Goal: Information Seeking & Learning: Learn about a topic

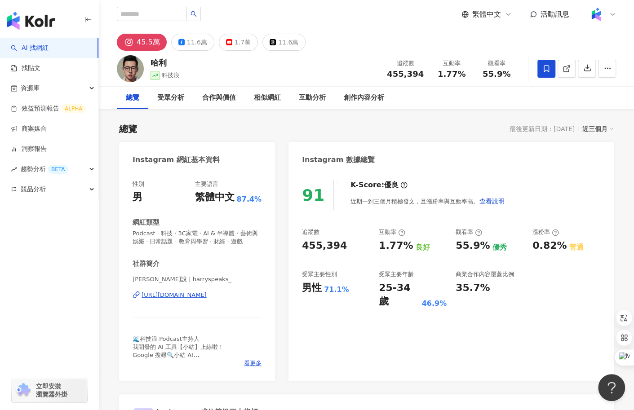
click at [193, 298] on div "[URL][DOMAIN_NAME]" at bounding box center [174, 295] width 65 height 8
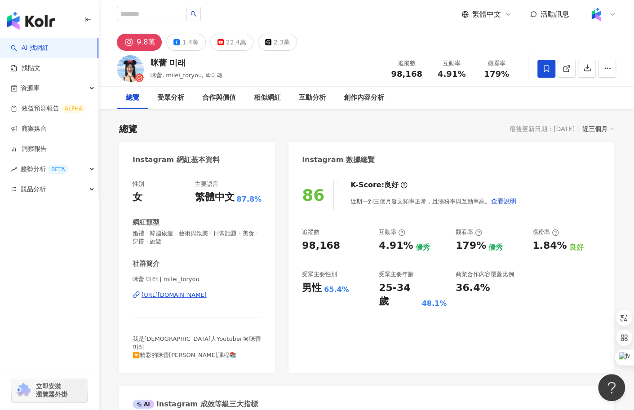
click at [182, 295] on div "https://www.instagram.com/milei_foryou/" at bounding box center [174, 295] width 65 height 8
click at [231, 44] on div "22.4萬" at bounding box center [236, 42] width 20 height 13
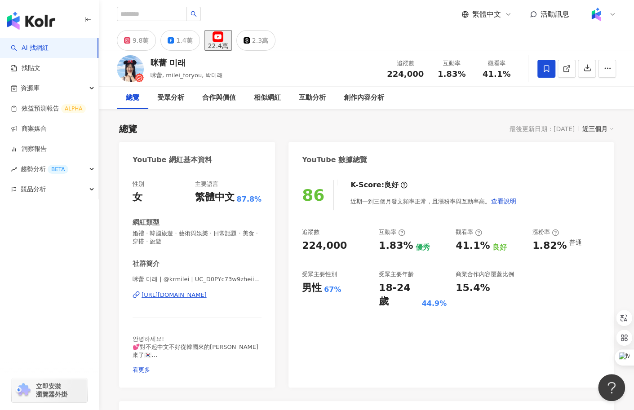
click at [207, 293] on div "https://www.youtube.com/channel/UC_D0PYc73w9zheiiYaBfZUQ" at bounding box center [174, 295] width 65 height 8
